Goal: Task Accomplishment & Management: Manage account settings

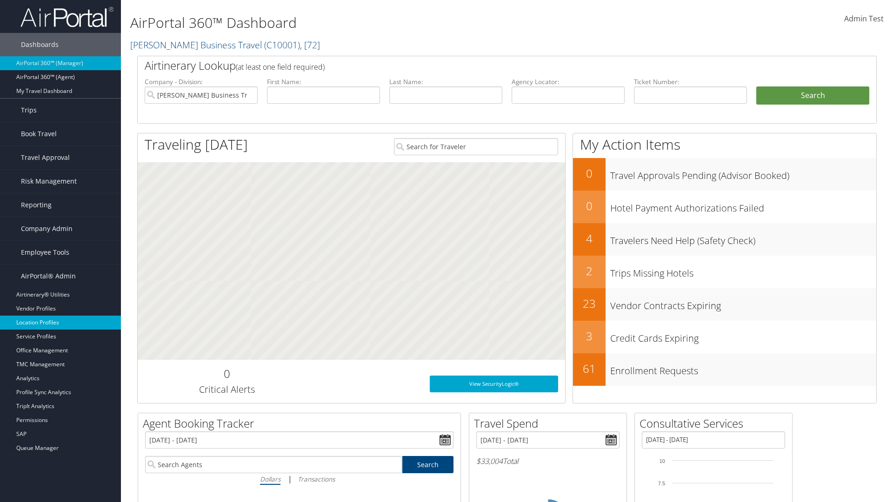
click at [60, 323] on link "Location Profiles" at bounding box center [60, 323] width 121 height 14
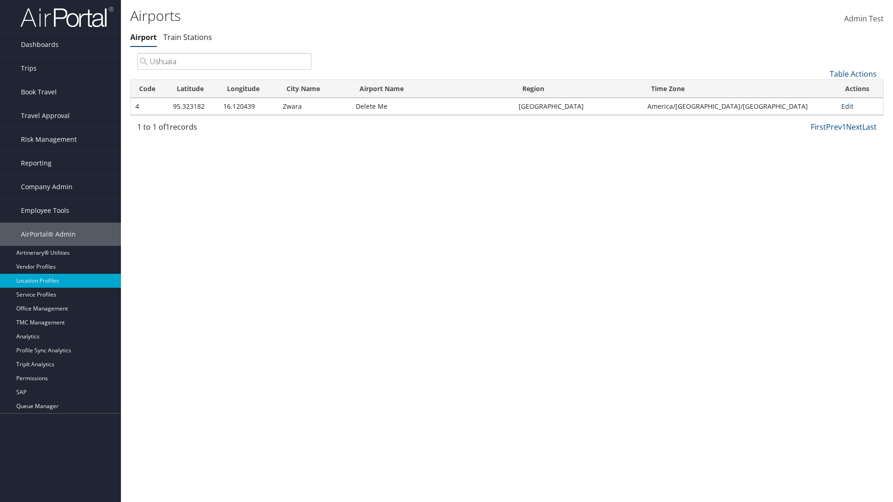
type input "Ushuaia"
click at [845, 106] on link "Edit" at bounding box center [848, 106] width 12 height 9
select select "26656"
select select "69"
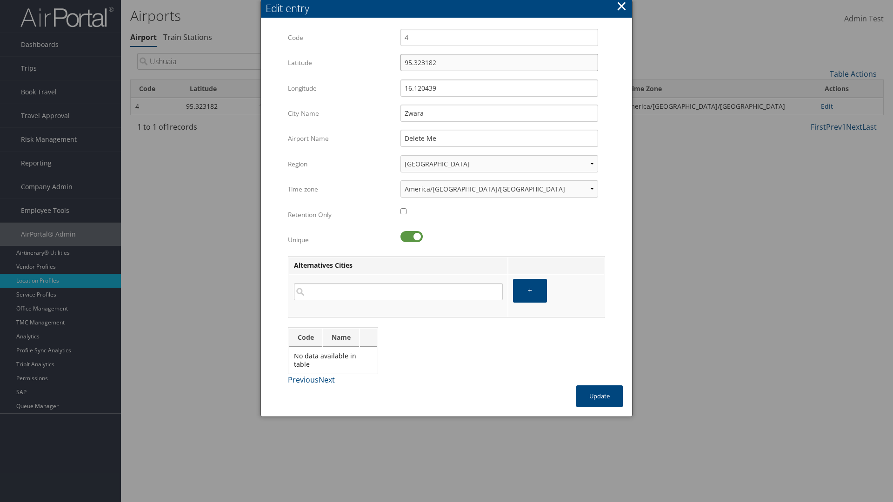
click at [499, 62] on input "95.323182" at bounding box center [500, 62] width 198 height 17
